Goal: Transaction & Acquisition: Purchase product/service

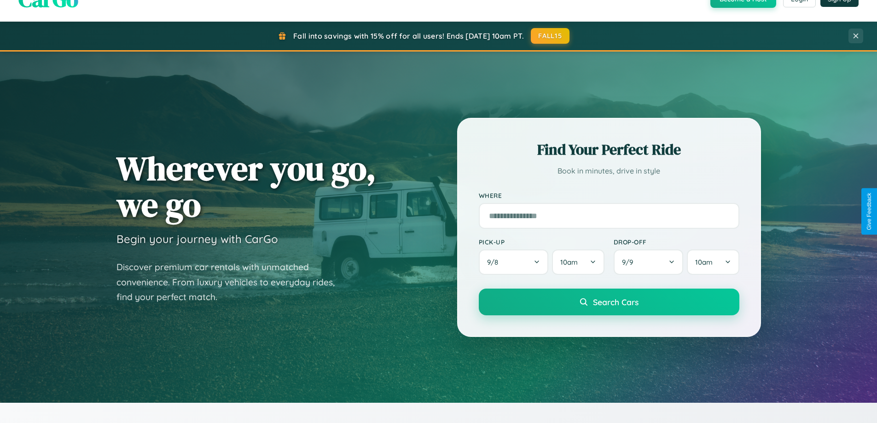
scroll to position [634, 0]
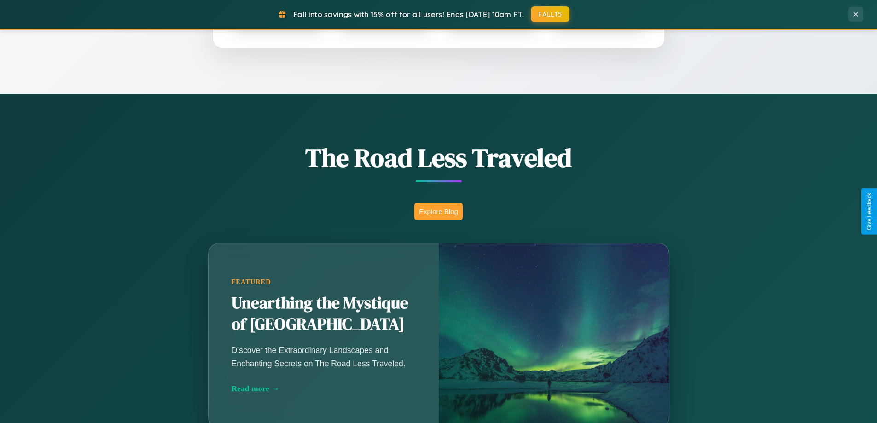
click at [438, 211] on button "Explore Blog" at bounding box center [438, 211] width 48 height 17
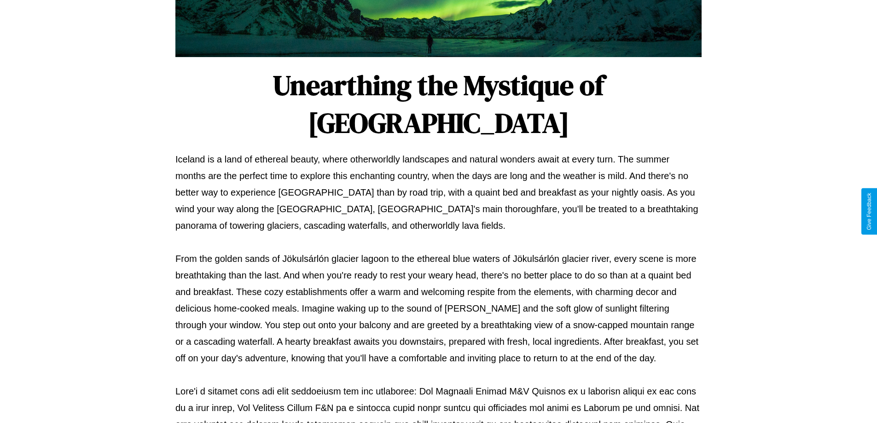
scroll to position [298, 0]
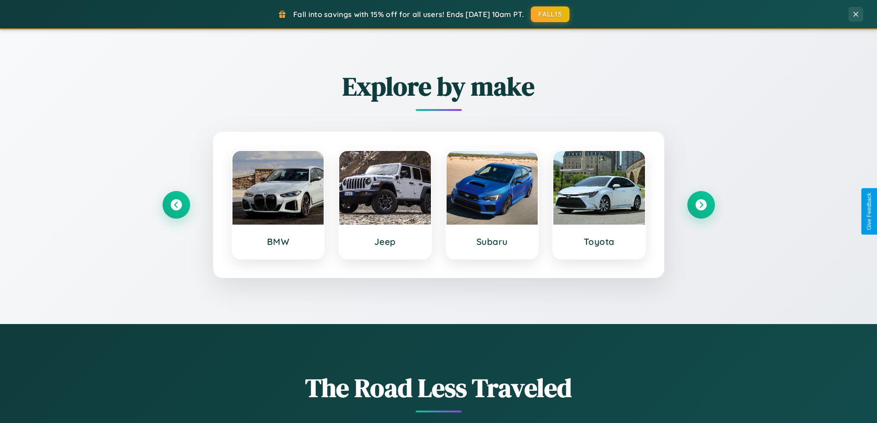
scroll to position [397, 0]
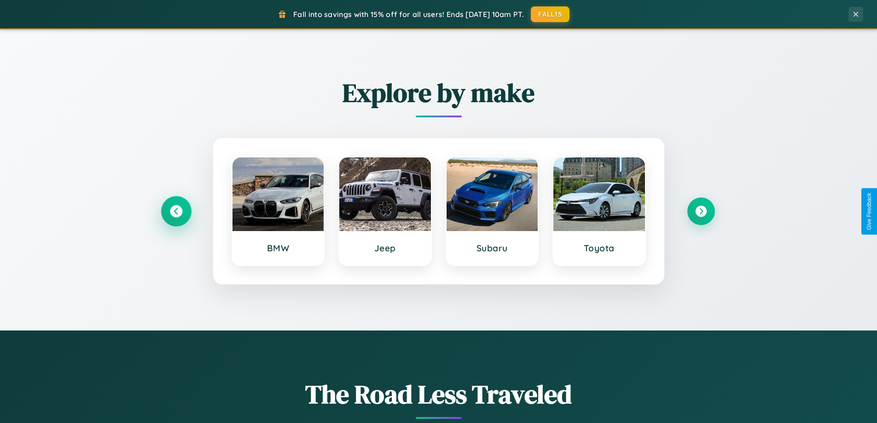
click at [176, 211] on icon at bounding box center [176, 211] width 12 height 12
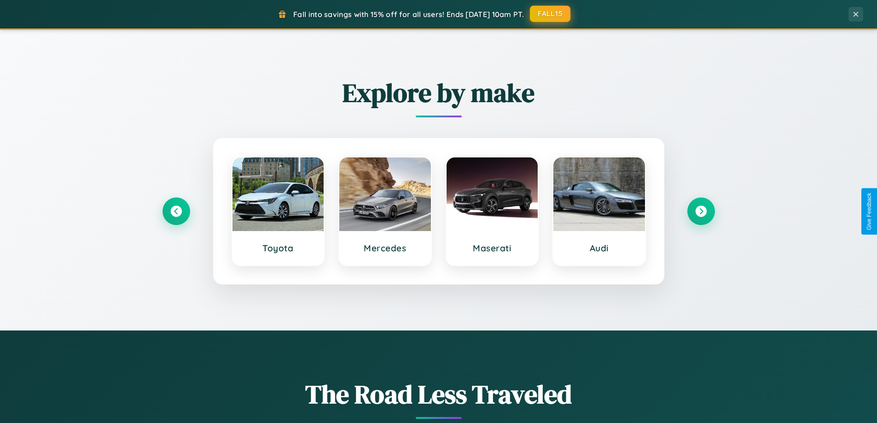
click at [551, 14] on button "FALL15" at bounding box center [550, 14] width 41 height 17
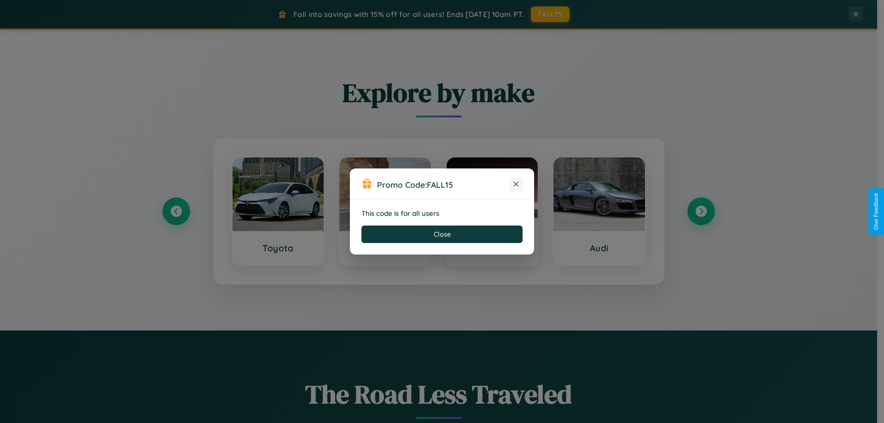
click at [516, 185] on icon at bounding box center [516, 184] width 9 height 9
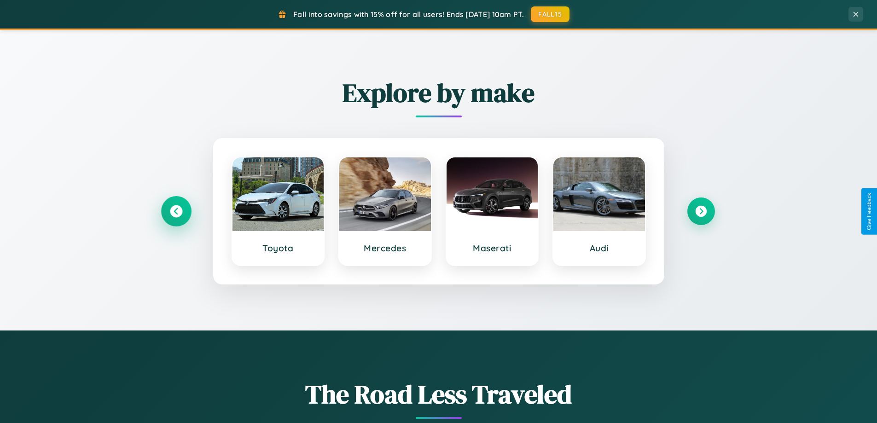
click at [176, 211] on icon at bounding box center [176, 211] width 12 height 12
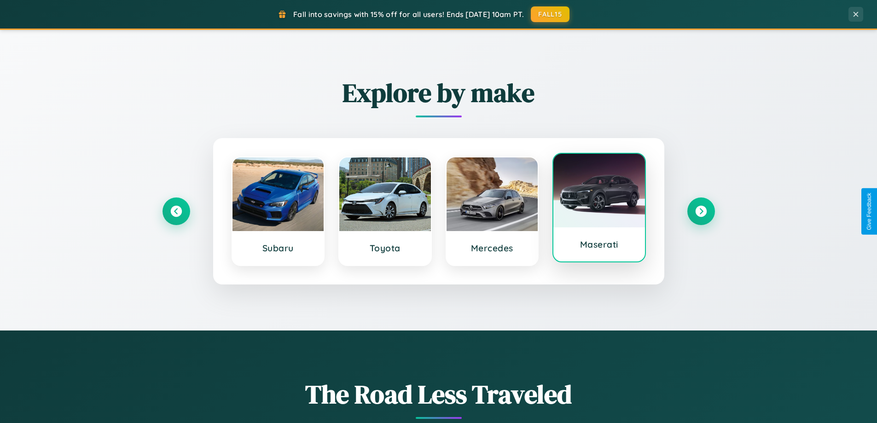
click at [599, 210] on div at bounding box center [600, 191] width 92 height 74
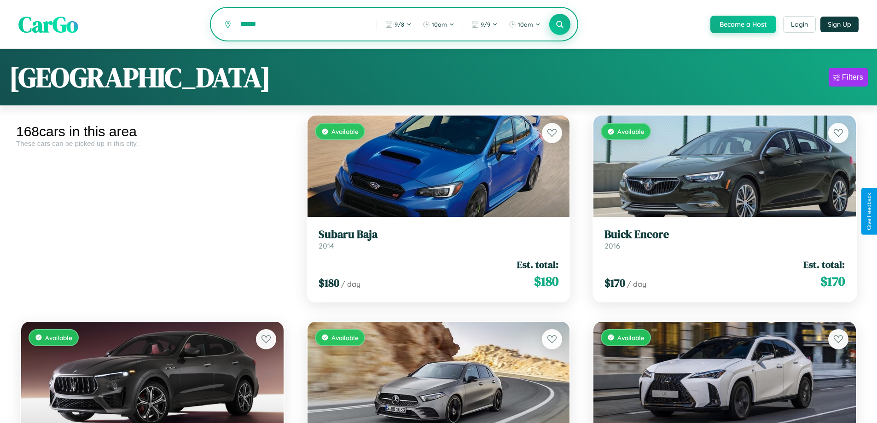
type input "******"
click at [560, 25] on icon at bounding box center [560, 24] width 9 height 9
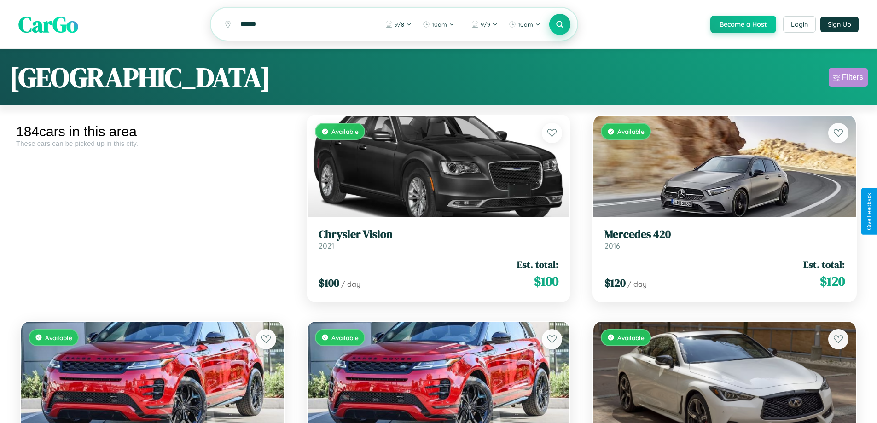
click at [848, 79] on div "Filters" at bounding box center [852, 77] width 21 height 9
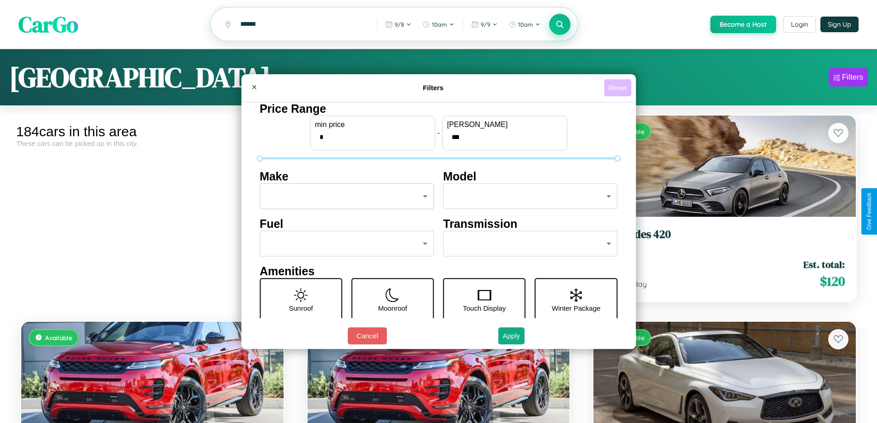
click at [619, 88] on button "Reset" at bounding box center [617, 87] width 27 height 17
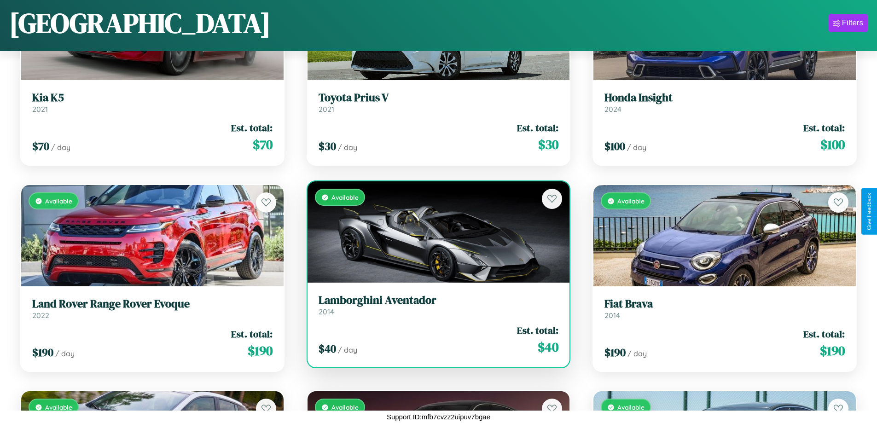
scroll to position [10854, 0]
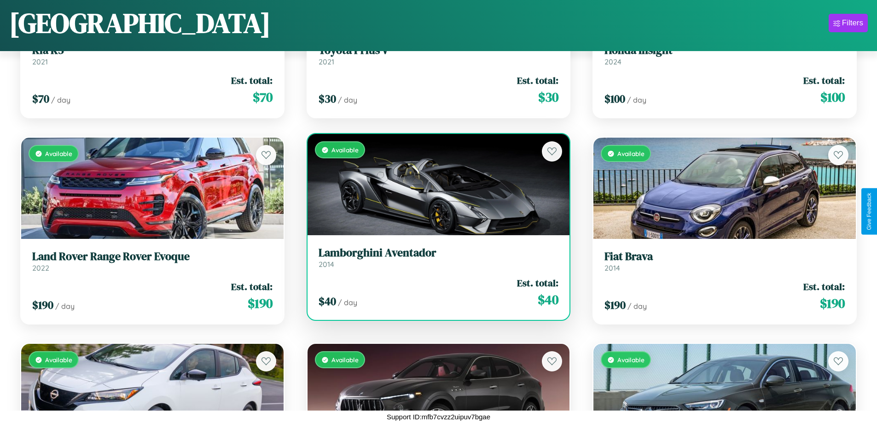
click at [435, 261] on link "Lamborghini Aventador 2014" at bounding box center [439, 257] width 240 height 23
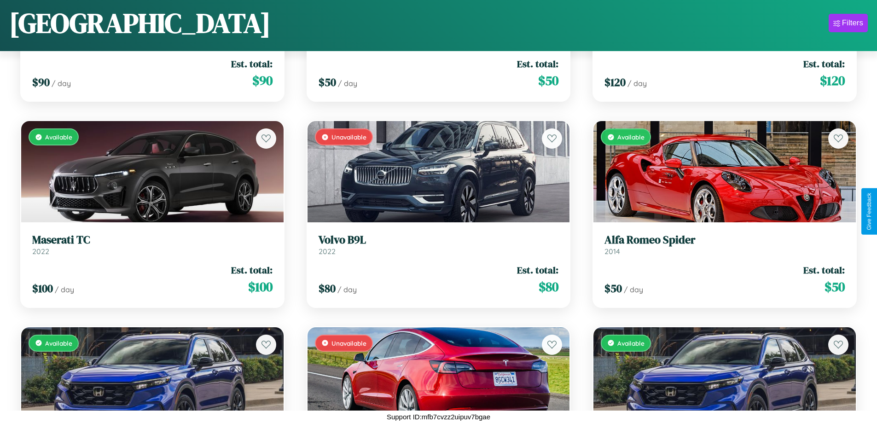
scroll to position [542, 0]
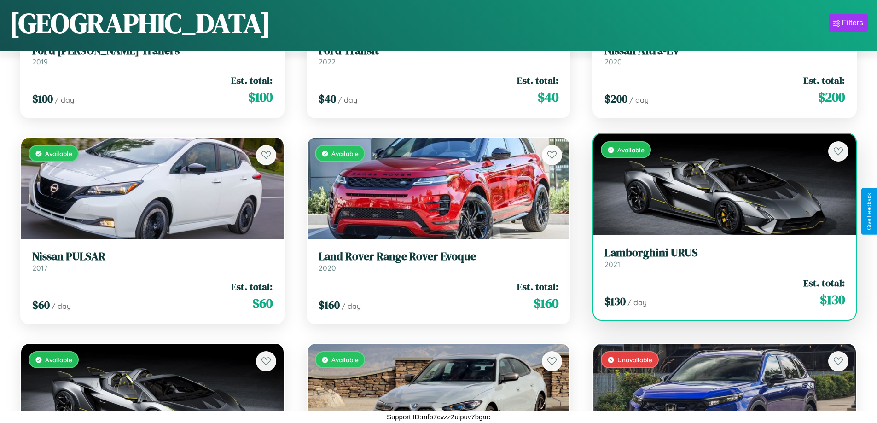
click at [719, 257] on h3 "Lamborghini URUS" at bounding box center [725, 252] width 240 height 13
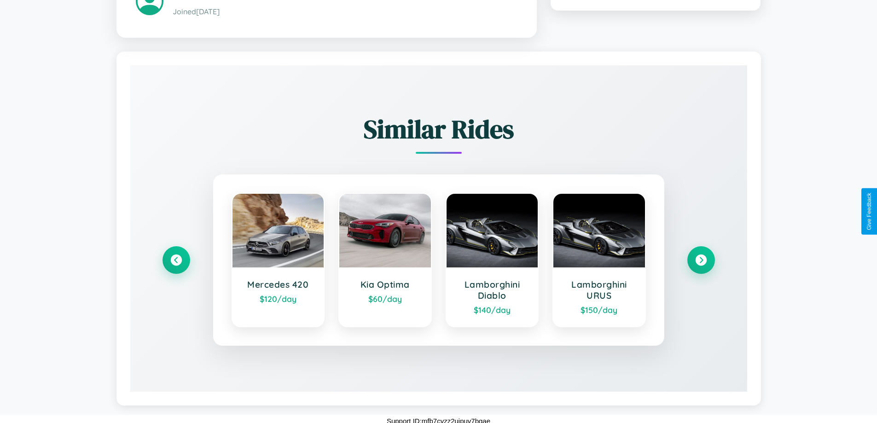
scroll to position [547, 0]
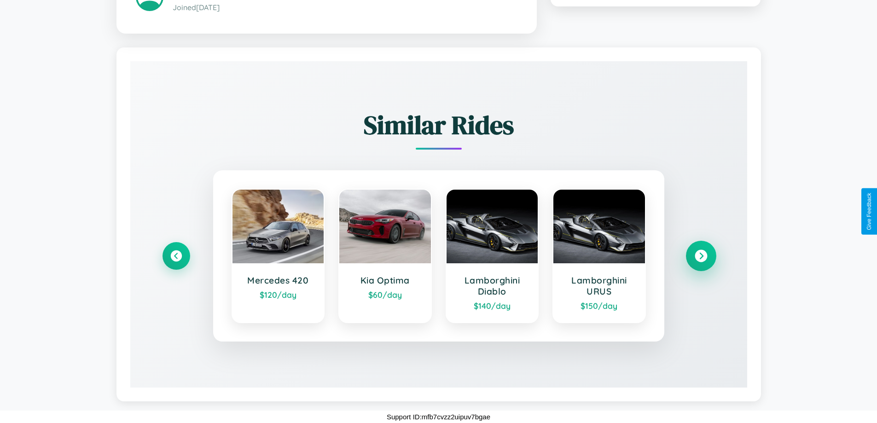
click at [701, 256] on icon at bounding box center [701, 256] width 12 height 12
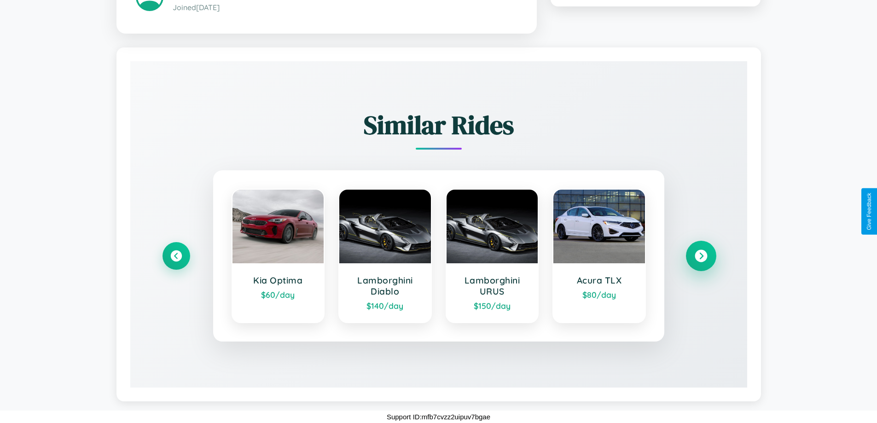
click at [701, 256] on icon at bounding box center [701, 256] width 12 height 12
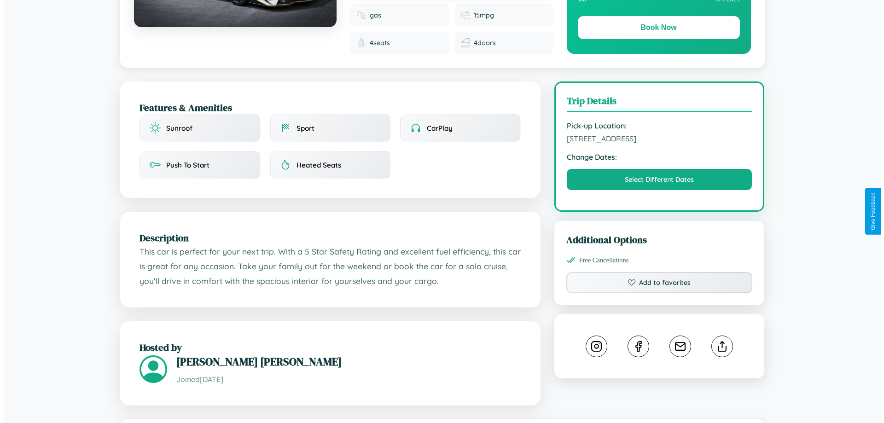
scroll to position [0, 0]
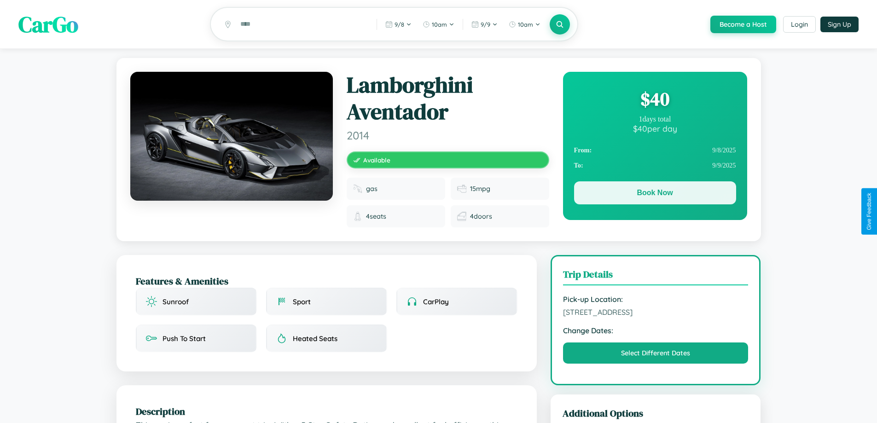
click at [655, 194] on button "Book Now" at bounding box center [655, 192] width 162 height 23
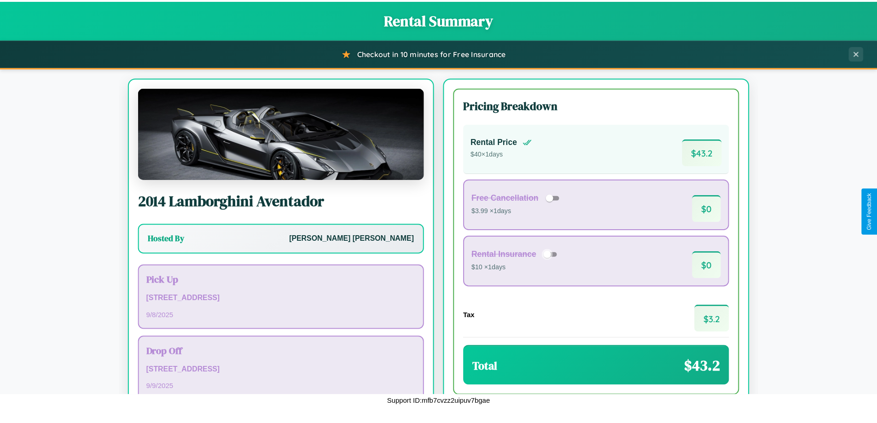
scroll to position [63, 0]
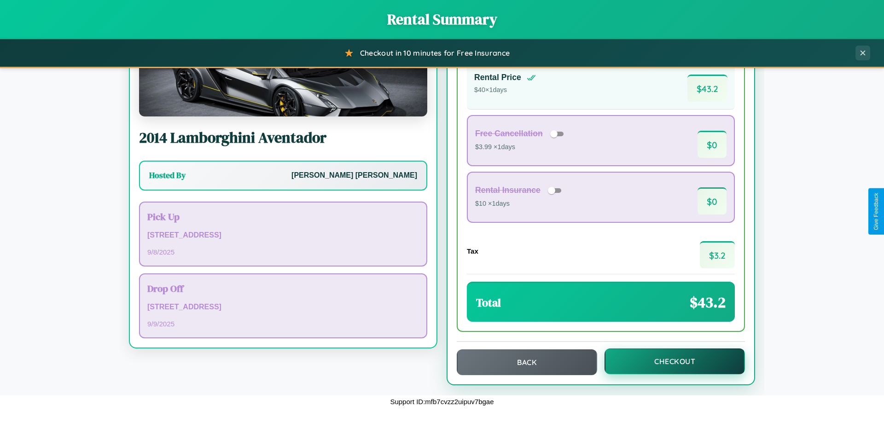
click at [669, 362] on button "Checkout" at bounding box center [675, 362] width 140 height 26
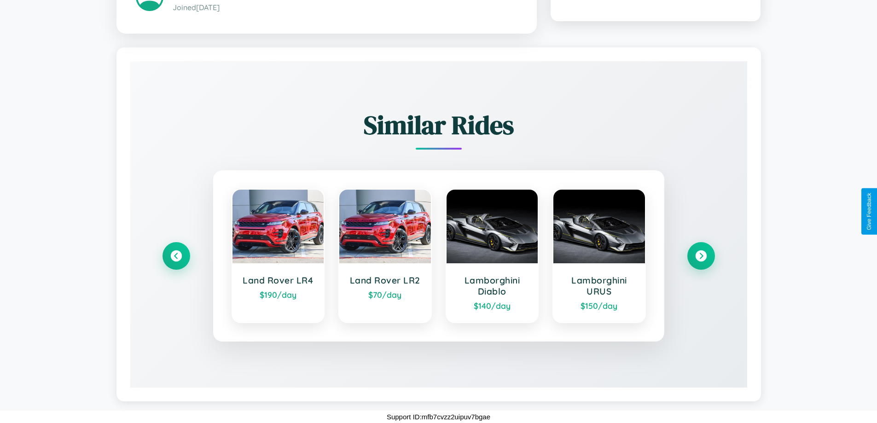
scroll to position [525, 0]
click at [701, 256] on icon at bounding box center [701, 256] width 12 height 12
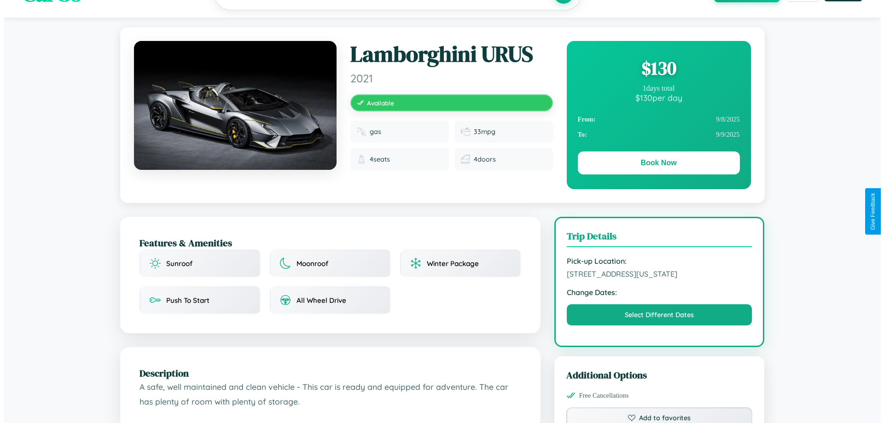
scroll to position [0, 0]
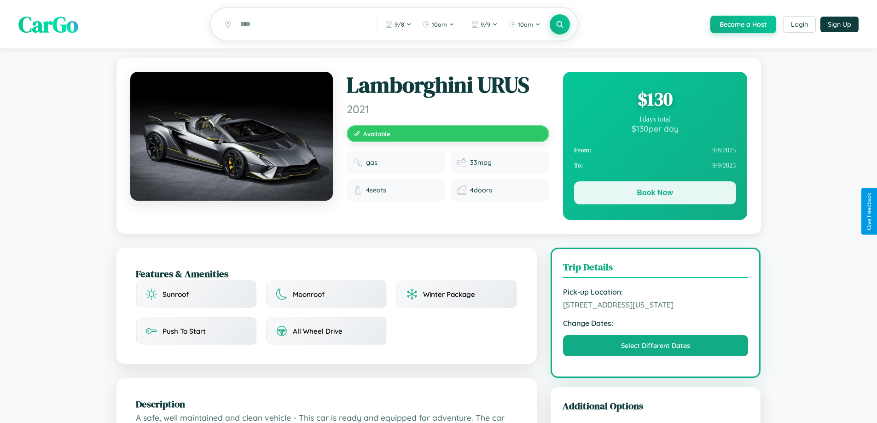
click at [655, 194] on button "Book Now" at bounding box center [655, 192] width 162 height 23
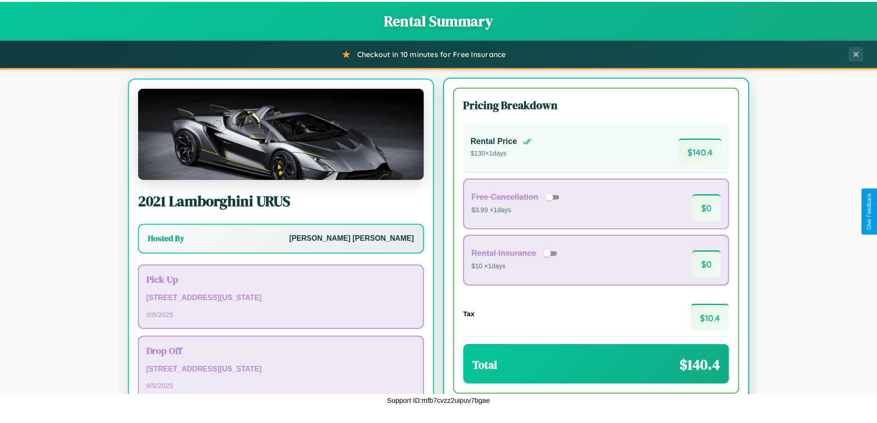
scroll to position [43, 0]
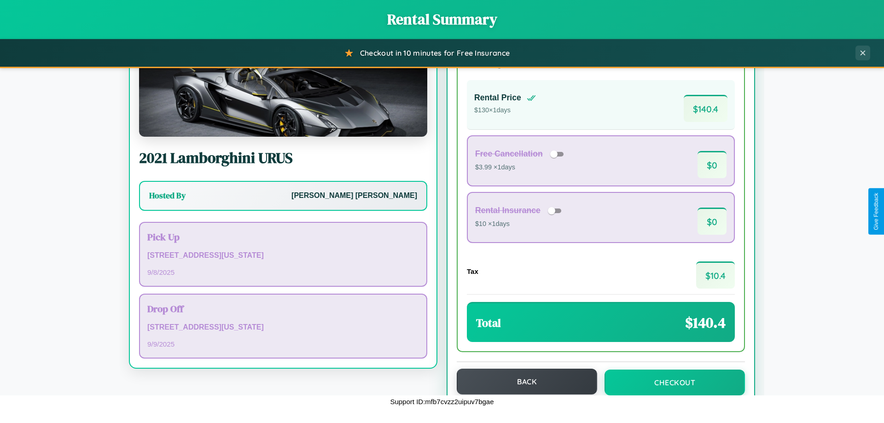
click at [523, 382] on button "Back" at bounding box center [527, 382] width 140 height 26
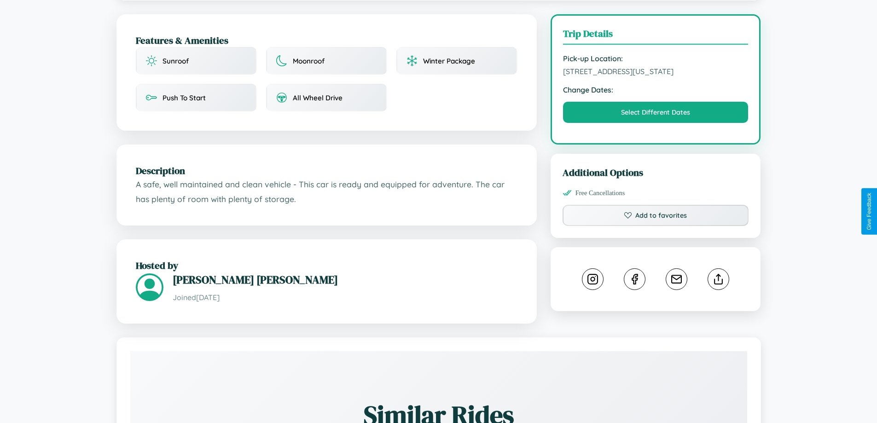
scroll to position [312, 0]
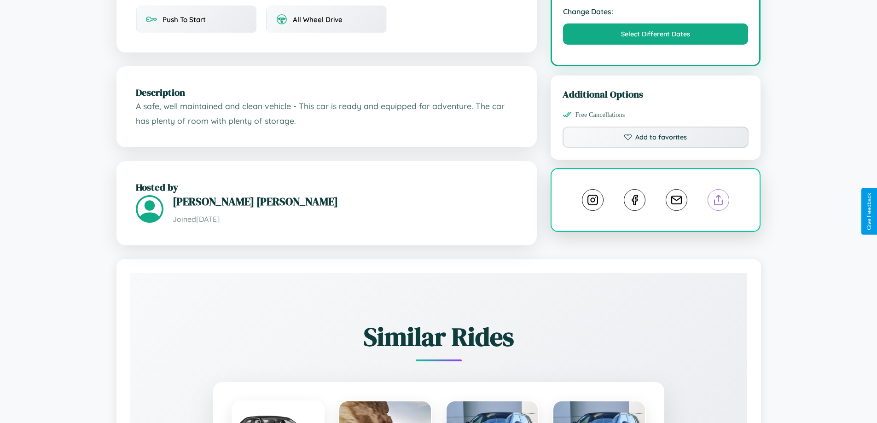
click at [719, 202] on line at bounding box center [719, 198] width 0 height 6
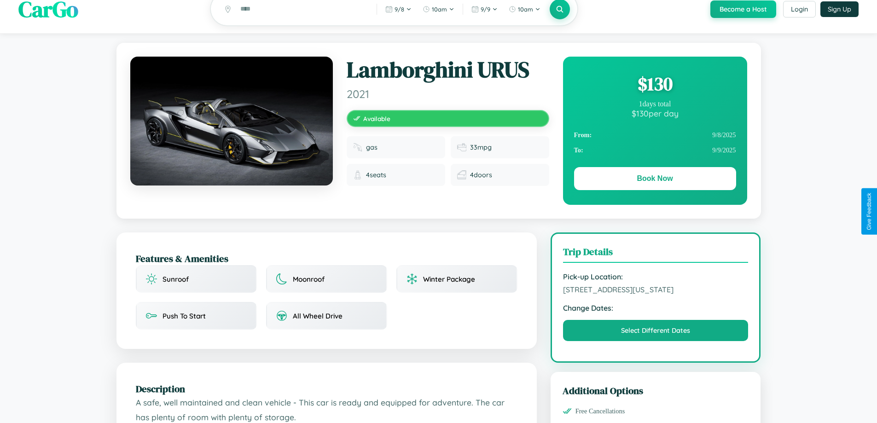
scroll to position [0, 0]
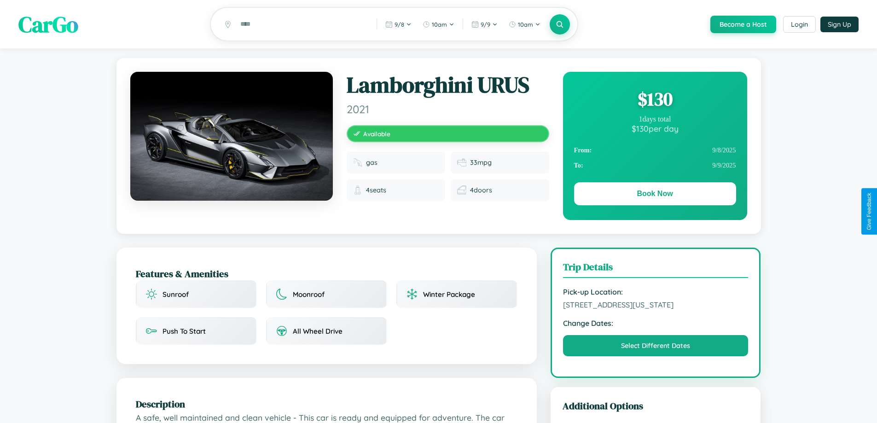
click at [655, 100] on div "$ 130" at bounding box center [655, 99] width 162 height 25
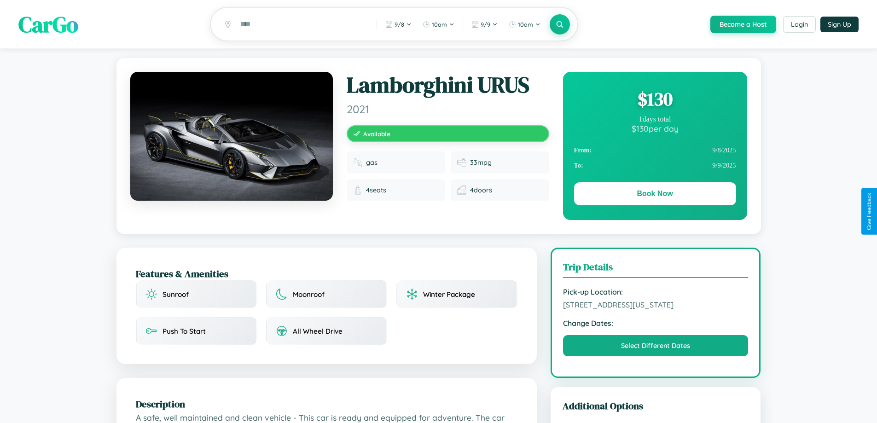
click at [655, 100] on div "$ 130" at bounding box center [655, 99] width 162 height 25
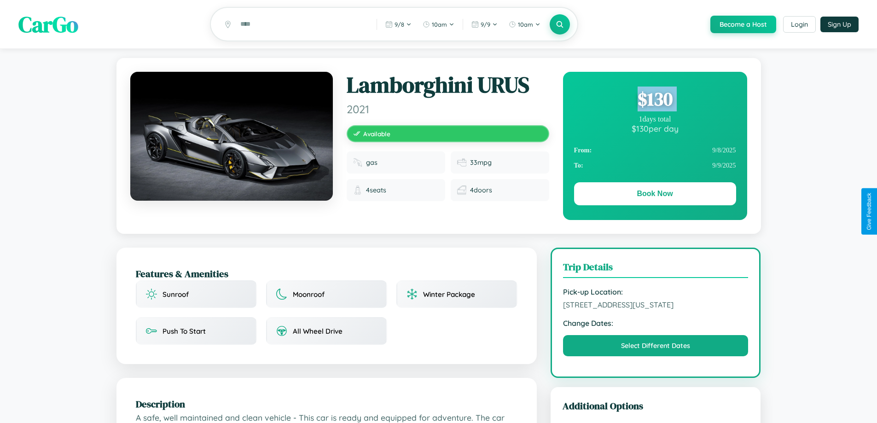
click at [655, 100] on div "$ 130" at bounding box center [655, 99] width 162 height 25
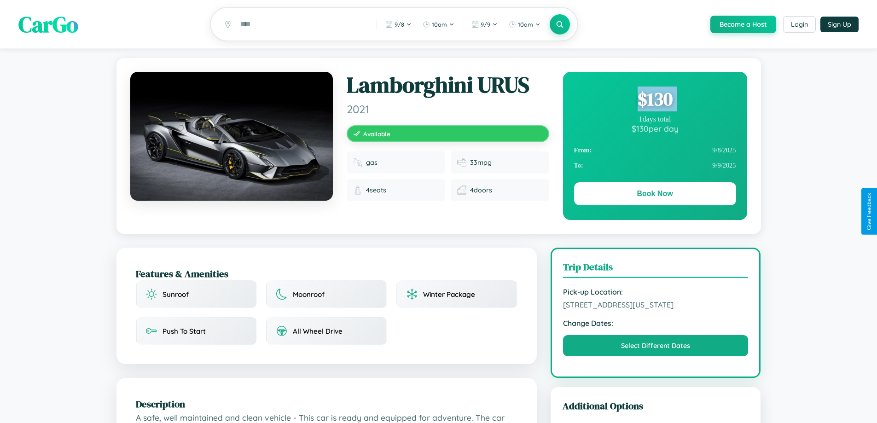
click at [655, 100] on div "$ 130" at bounding box center [655, 99] width 162 height 25
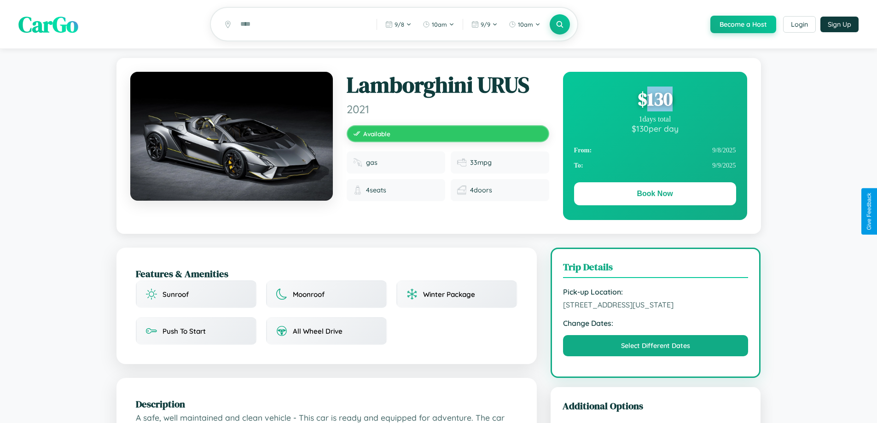
click at [655, 100] on div "$ 130" at bounding box center [655, 99] width 162 height 25
